Goal: Task Accomplishment & Management: Complete application form

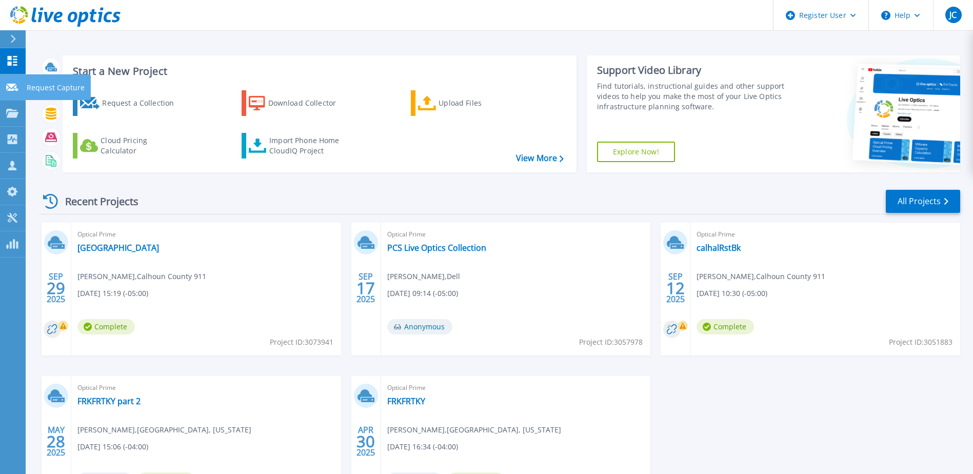
click at [14, 95] on link "Request Capture Request Capture" at bounding box center [13, 87] width 26 height 26
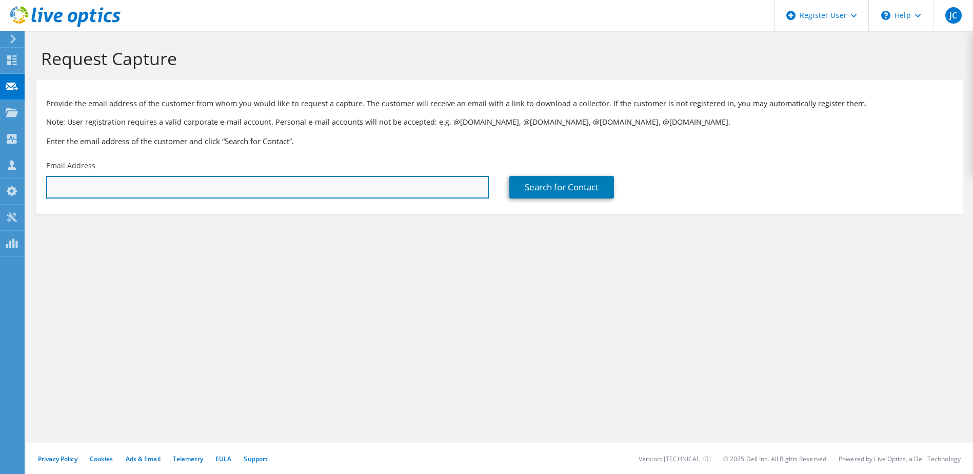
drag, startPoint x: 85, startPoint y: 186, endPoint x: 51, endPoint y: 187, distance: 33.8
click at [85, 186] on input "text" at bounding box center [267, 187] width 442 height 23
paste input "wgervais@oakwood.edu"
type input "wgervais@oakwood.edu"
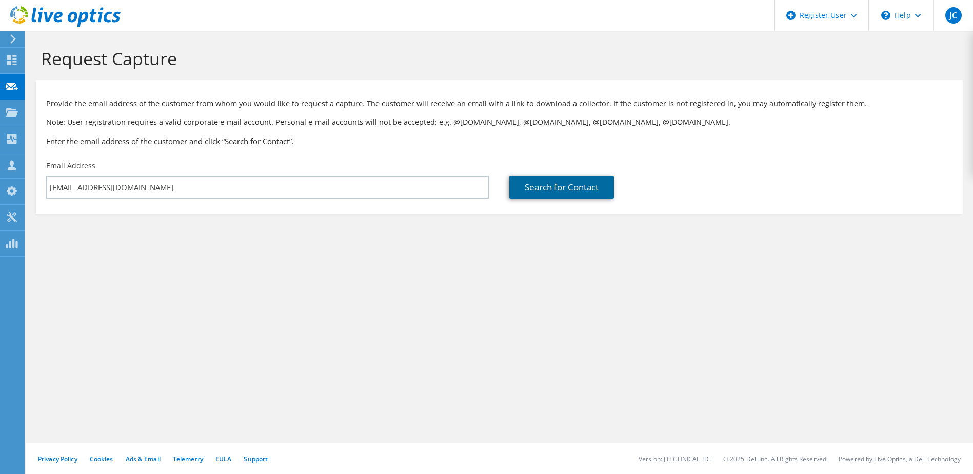
click at [552, 190] on link "Search for Contact" at bounding box center [561, 187] width 105 height 23
type input "OAKWOOD COLLEGE"
type input "Wesley"
type input "Gervais"
type input "[GEOGRAPHIC_DATA]"
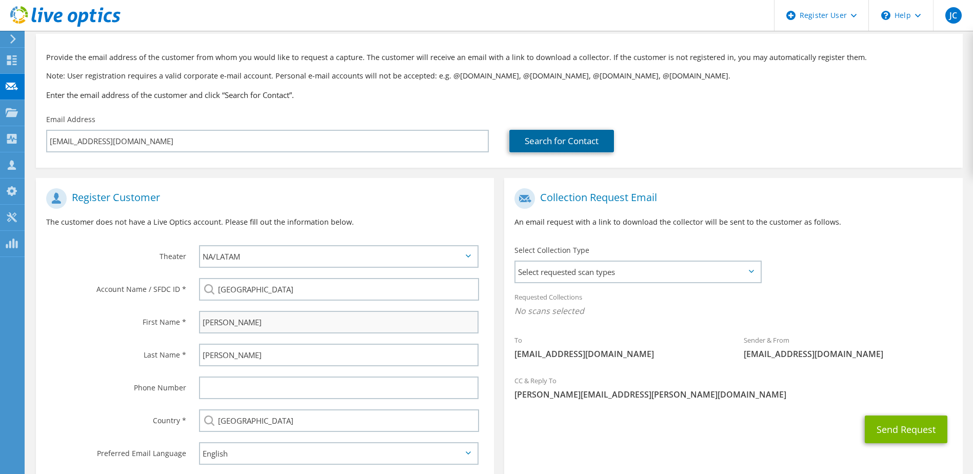
scroll to position [103, 0]
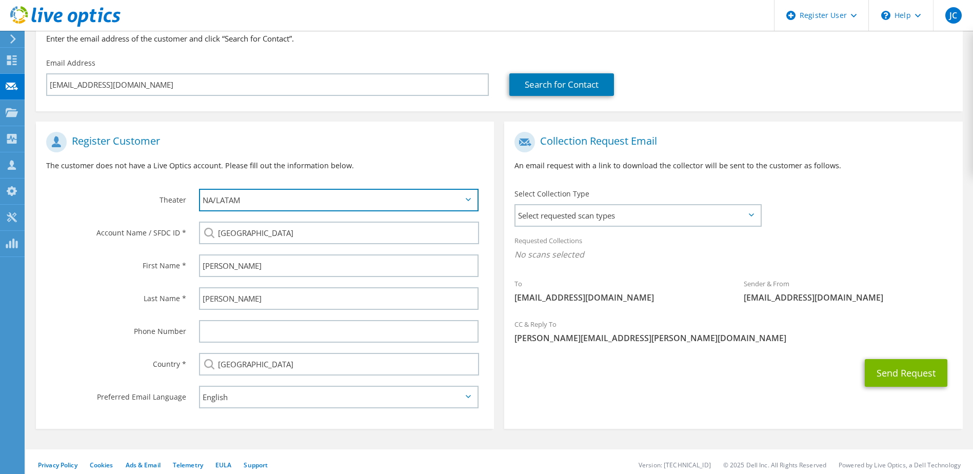
click at [240, 203] on select "APJ EMEA NA/LATAM" at bounding box center [339, 200] width 280 height 23
click at [86, 200] on label "Theater" at bounding box center [116, 197] width 140 height 16
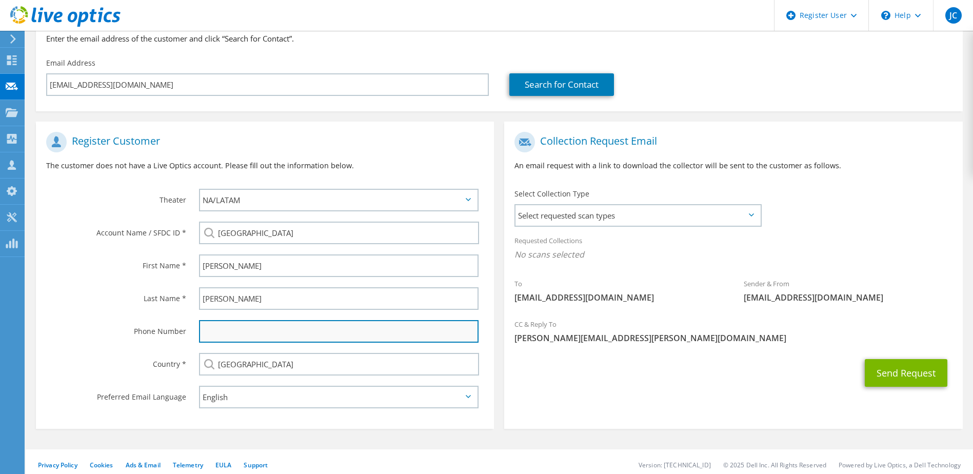
click at [254, 329] on input "text" at bounding box center [339, 331] width 280 height 23
paste input "256) 726-8228"
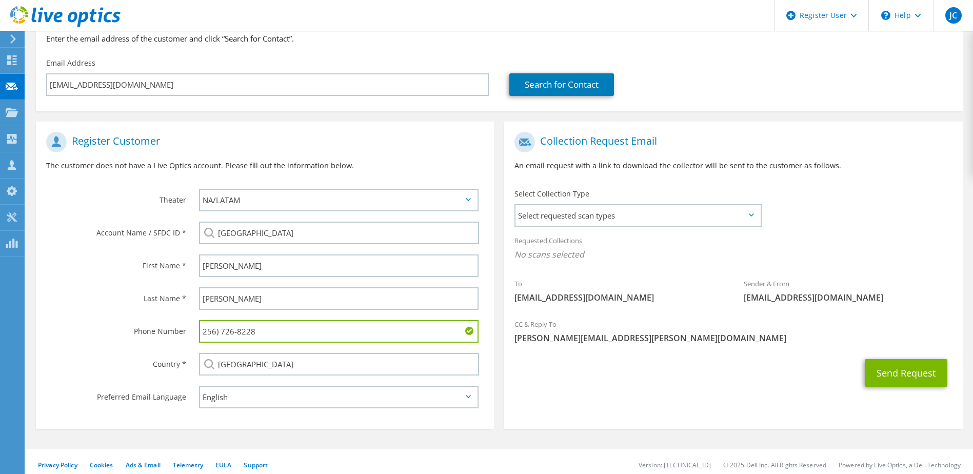
type input "256) 726-8228"
click at [670, 399] on section "Collection Request Email An email request with a link to download the collector…" at bounding box center [733, 275] width 458 height 307
click at [621, 205] on span "Select requested scan types" at bounding box center [637, 215] width 244 height 21
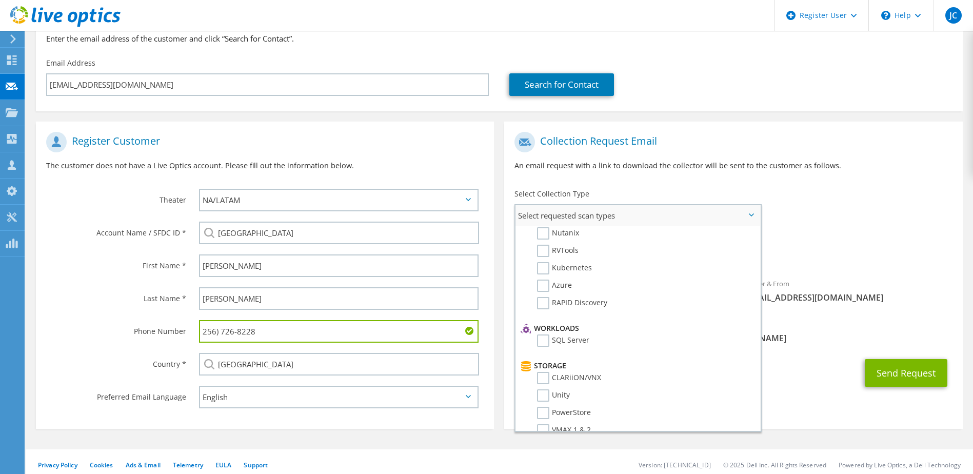
scroll to position [0, 0]
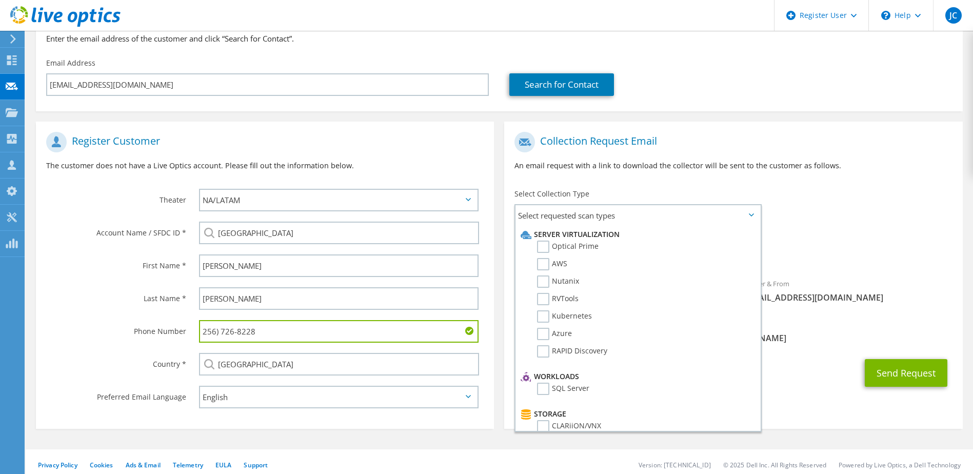
click at [831, 209] on div "To wgervais@oakwood.edu Sender & From liveoptics@liveoptics.com" at bounding box center [733, 220] width 458 height 187
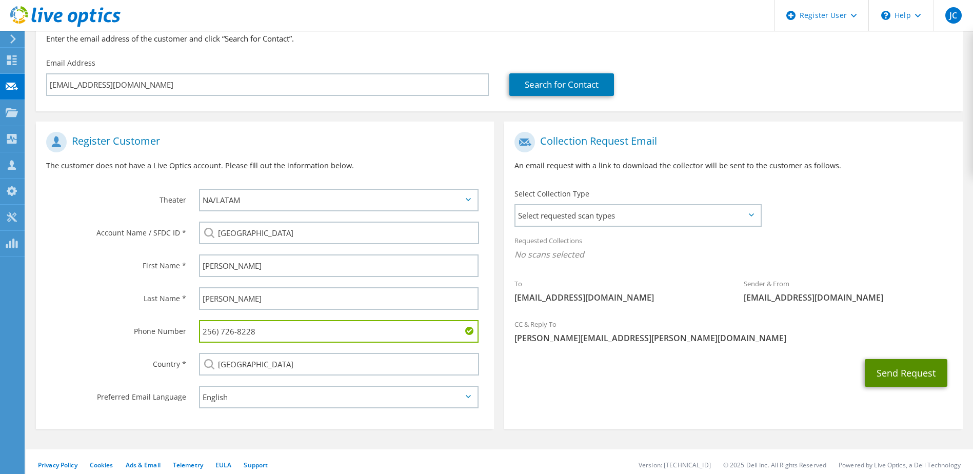
click at [883, 379] on button "Send Request" at bounding box center [905, 373] width 83 height 28
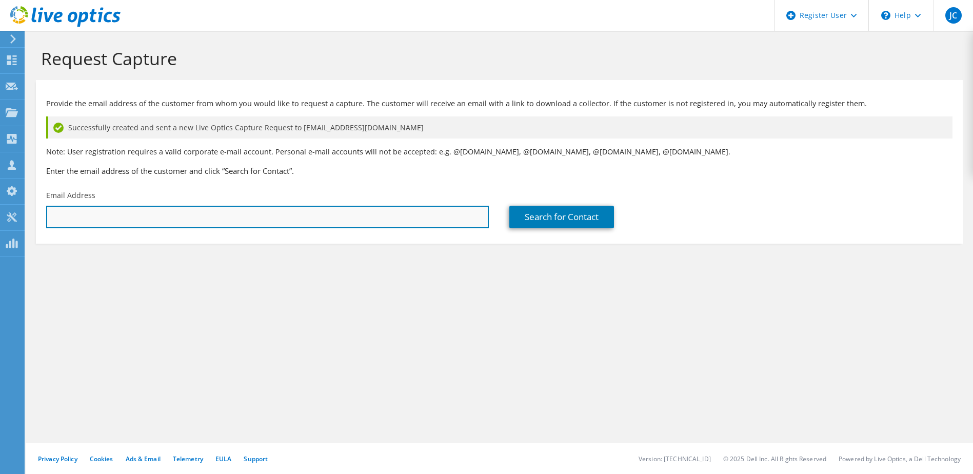
click at [179, 216] on input "text" at bounding box center [267, 217] width 442 height 23
paste input "dshetter@calhouncounty.org"
type input "dshetter@calhouncounty.org"
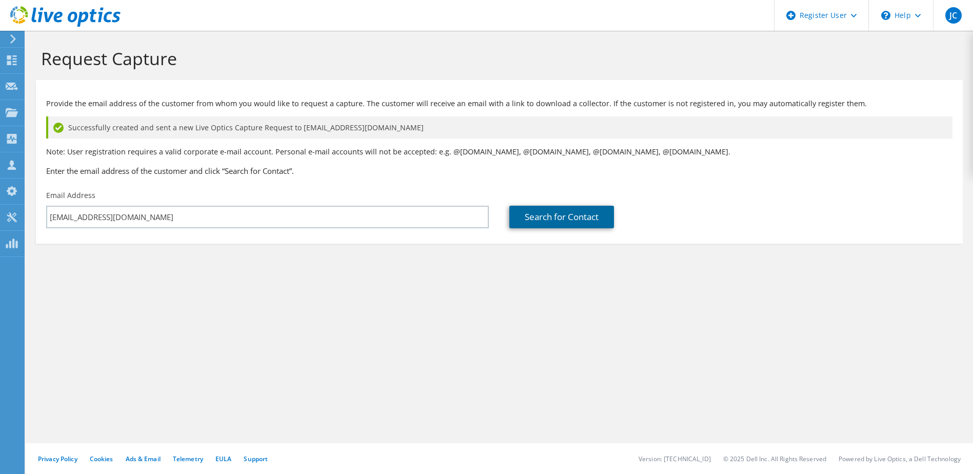
click at [555, 211] on link "Search for Contact" at bounding box center [561, 217] width 105 height 23
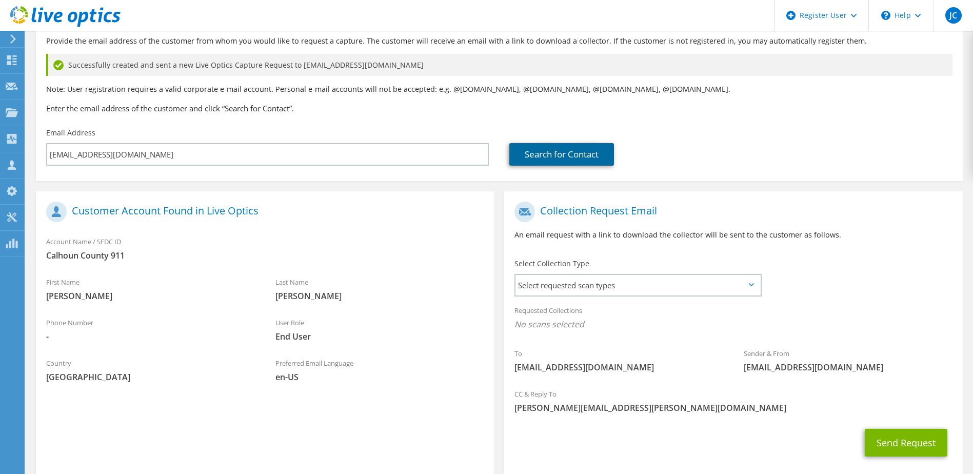
scroll to position [117, 0]
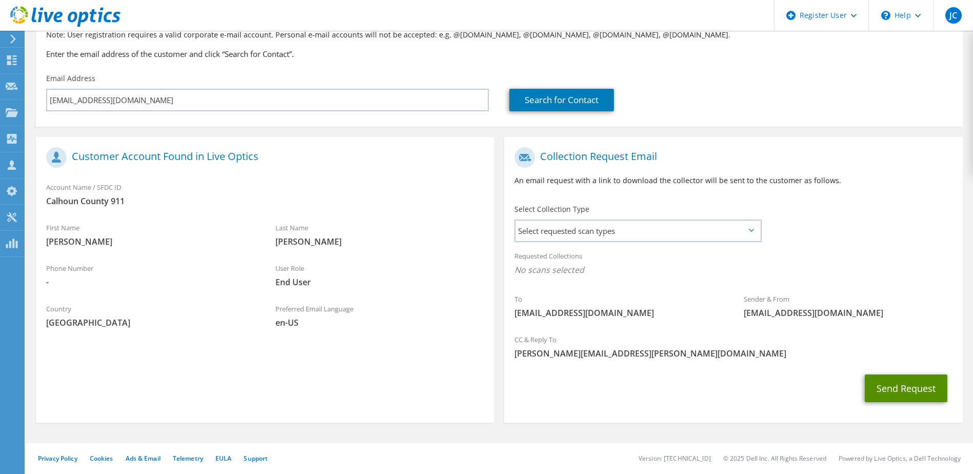
click at [882, 395] on button "Send Request" at bounding box center [905, 388] width 83 height 28
